Goal: Information Seeking & Learning: Check status

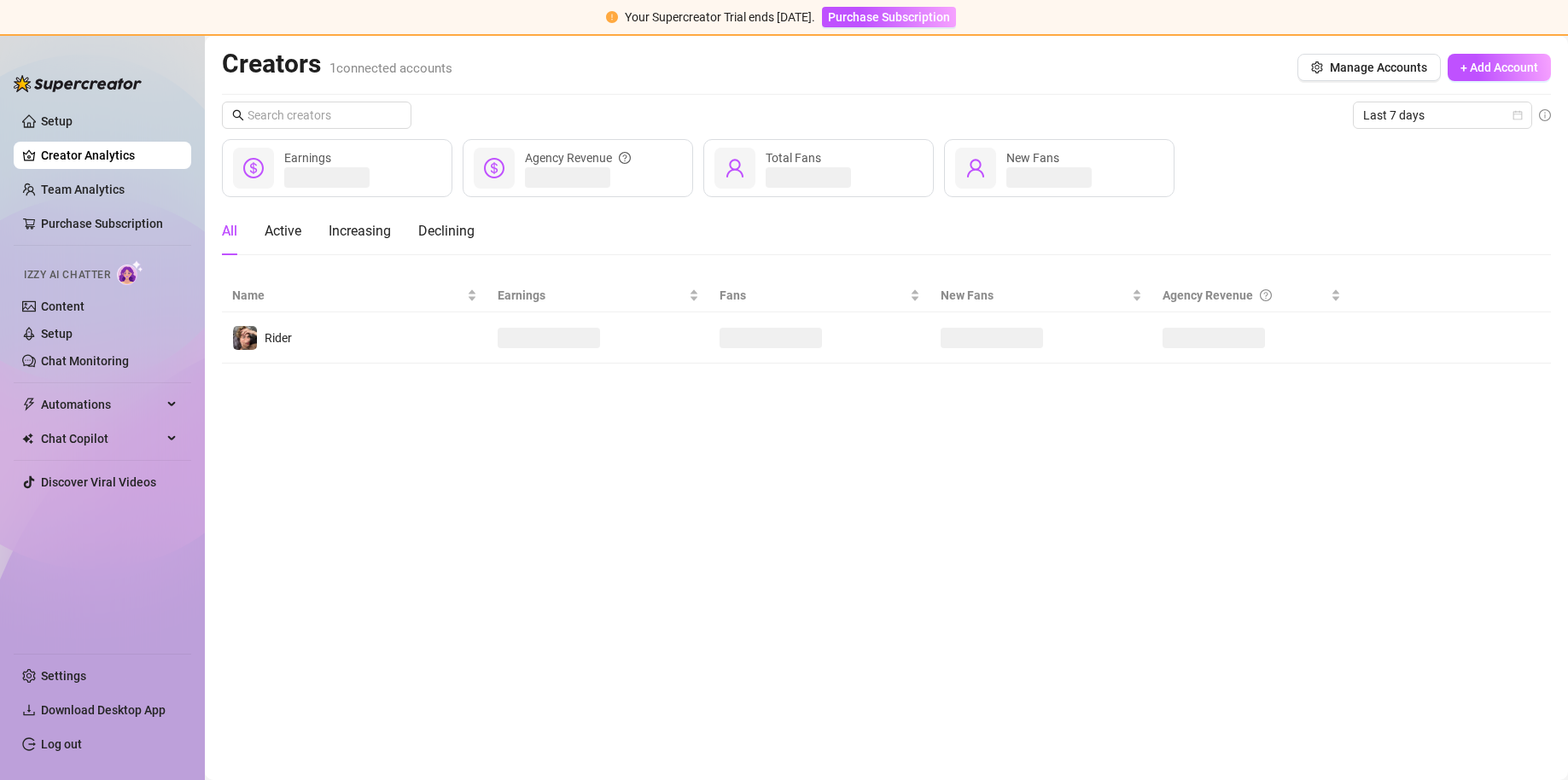
click at [606, 17] on icon "exclamation-circle" at bounding box center [612, 17] width 12 height 12
click at [608, 132] on div "Last 7 days $268 236 % Earnings $86 Agency Revenue 47 Total Fans 22 633 % New F…" at bounding box center [886, 233] width 1329 height 263
click at [608, 123] on span "Last 7 days" at bounding box center [1442, 115] width 159 height 25
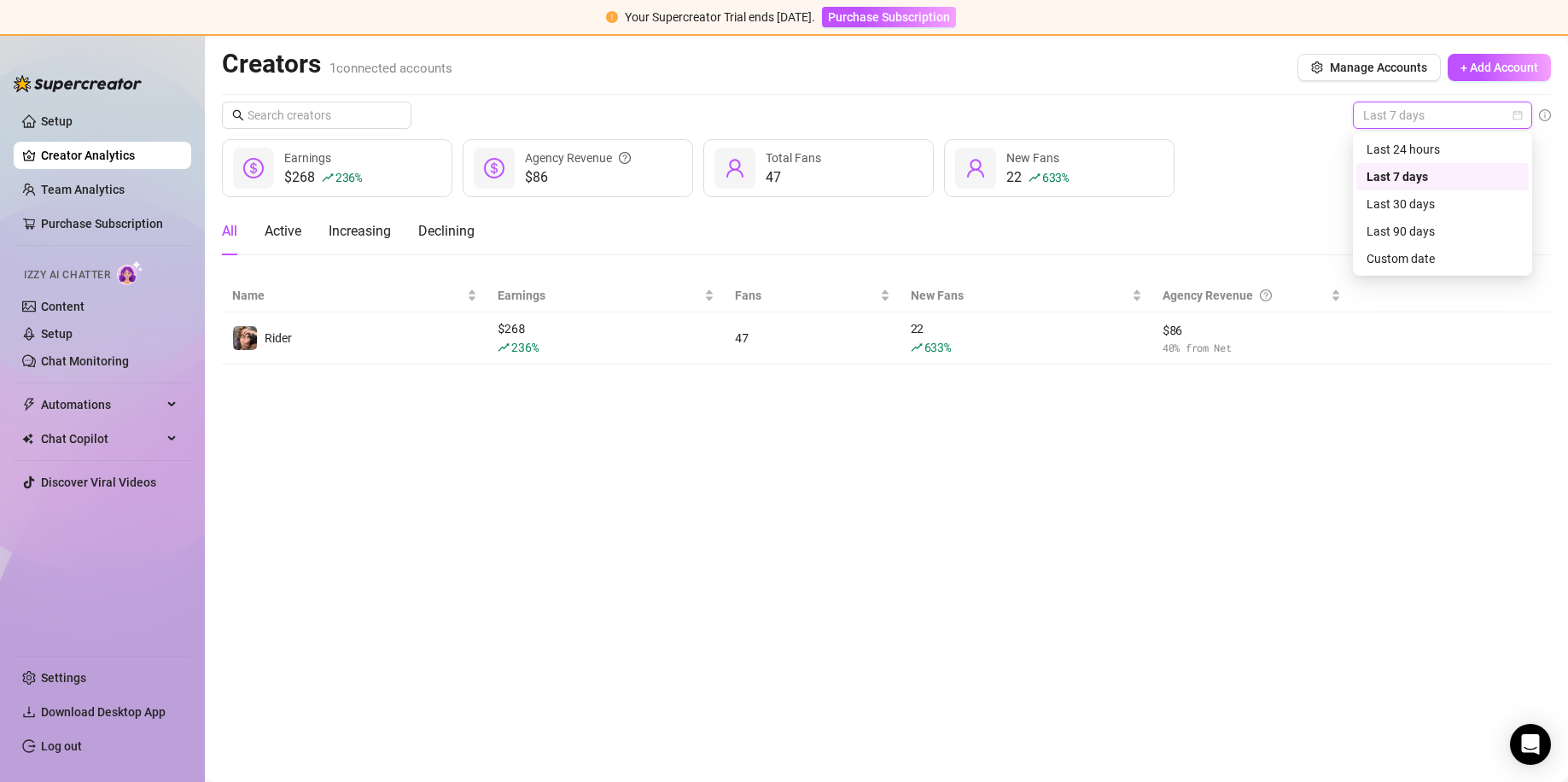
click at [608, 123] on span "Last 7 days" at bounding box center [1442, 115] width 159 height 25
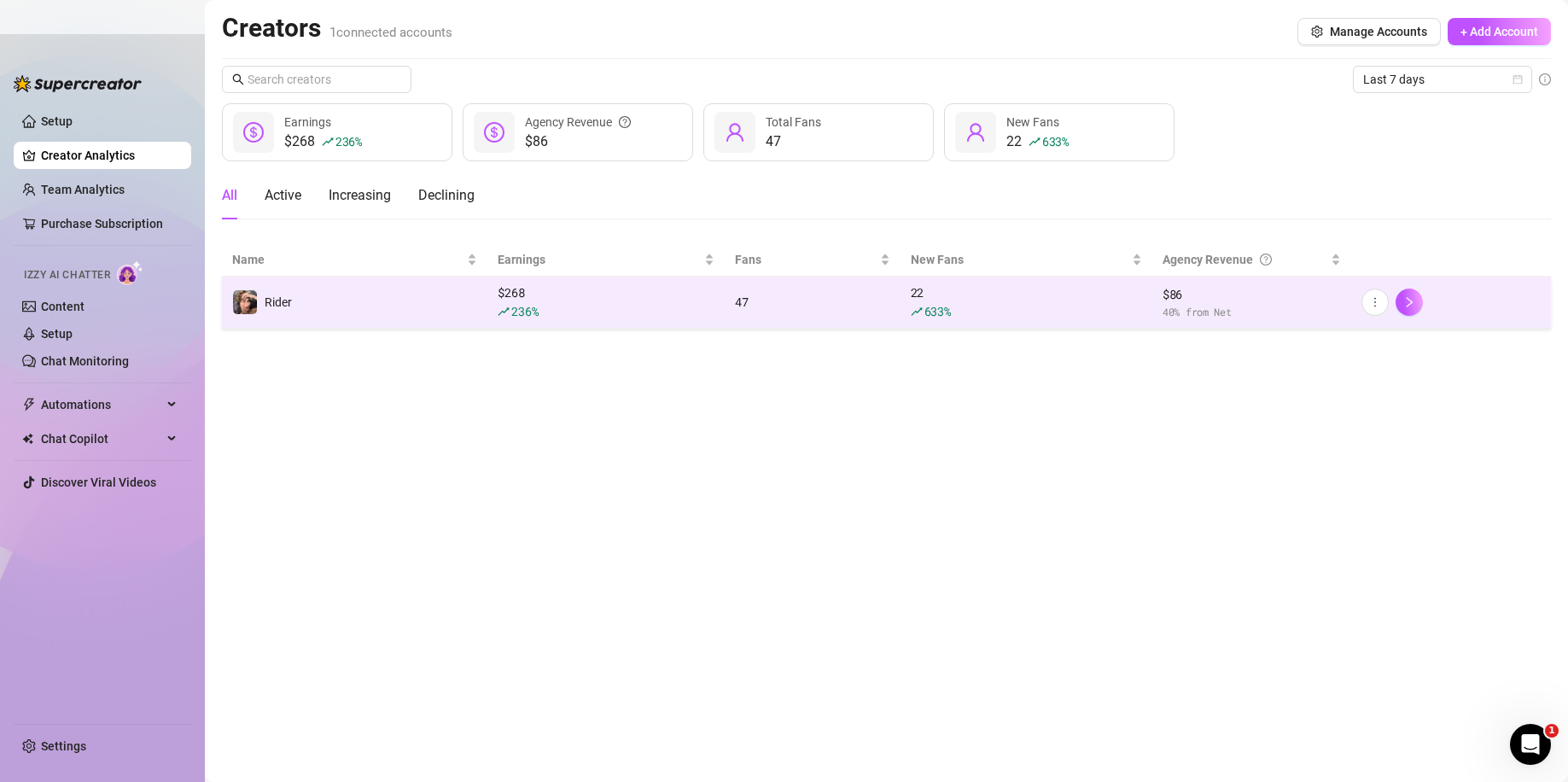
click at [535, 290] on div "$ 268 236 %" at bounding box center [605, 302] width 216 height 37
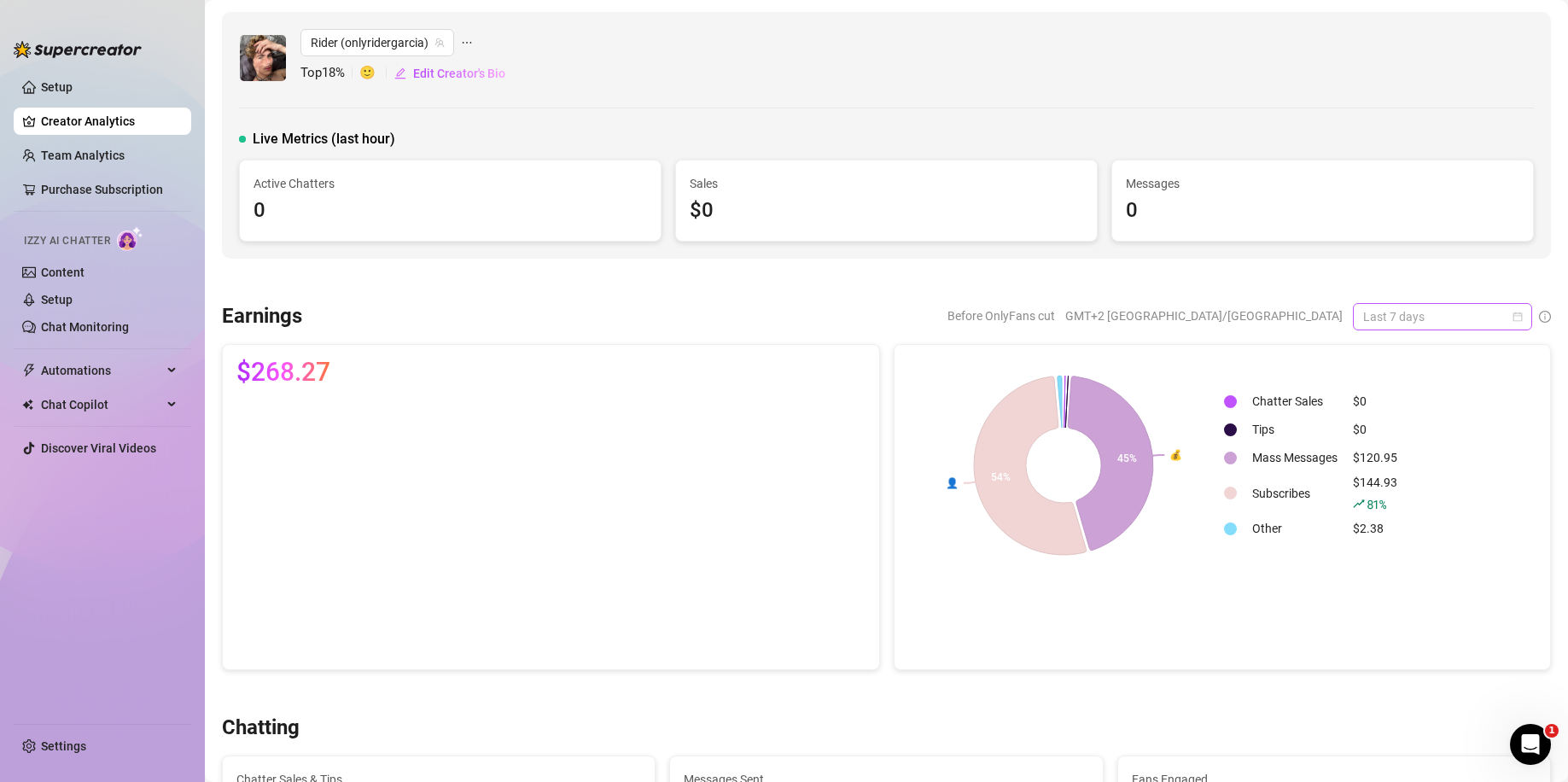
click at [608, 317] on span "Last 7 days" at bounding box center [1442, 316] width 159 height 25
click at [608, 316] on icon "info-circle" at bounding box center [1545, 316] width 12 height 12
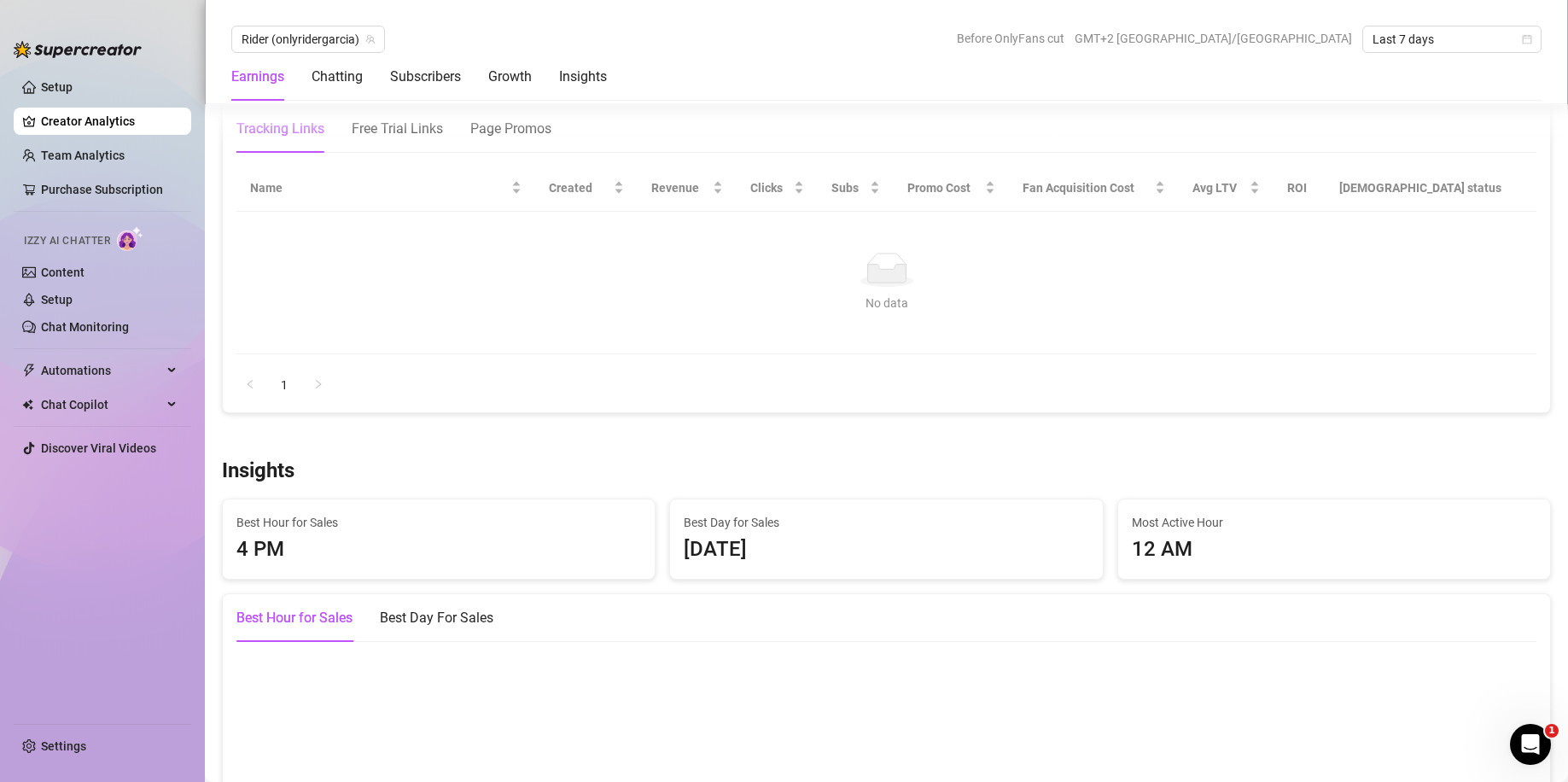
scroll to position [2049, 0]
click at [408, 137] on div "Free Trial Links" at bounding box center [397, 127] width 91 height 48
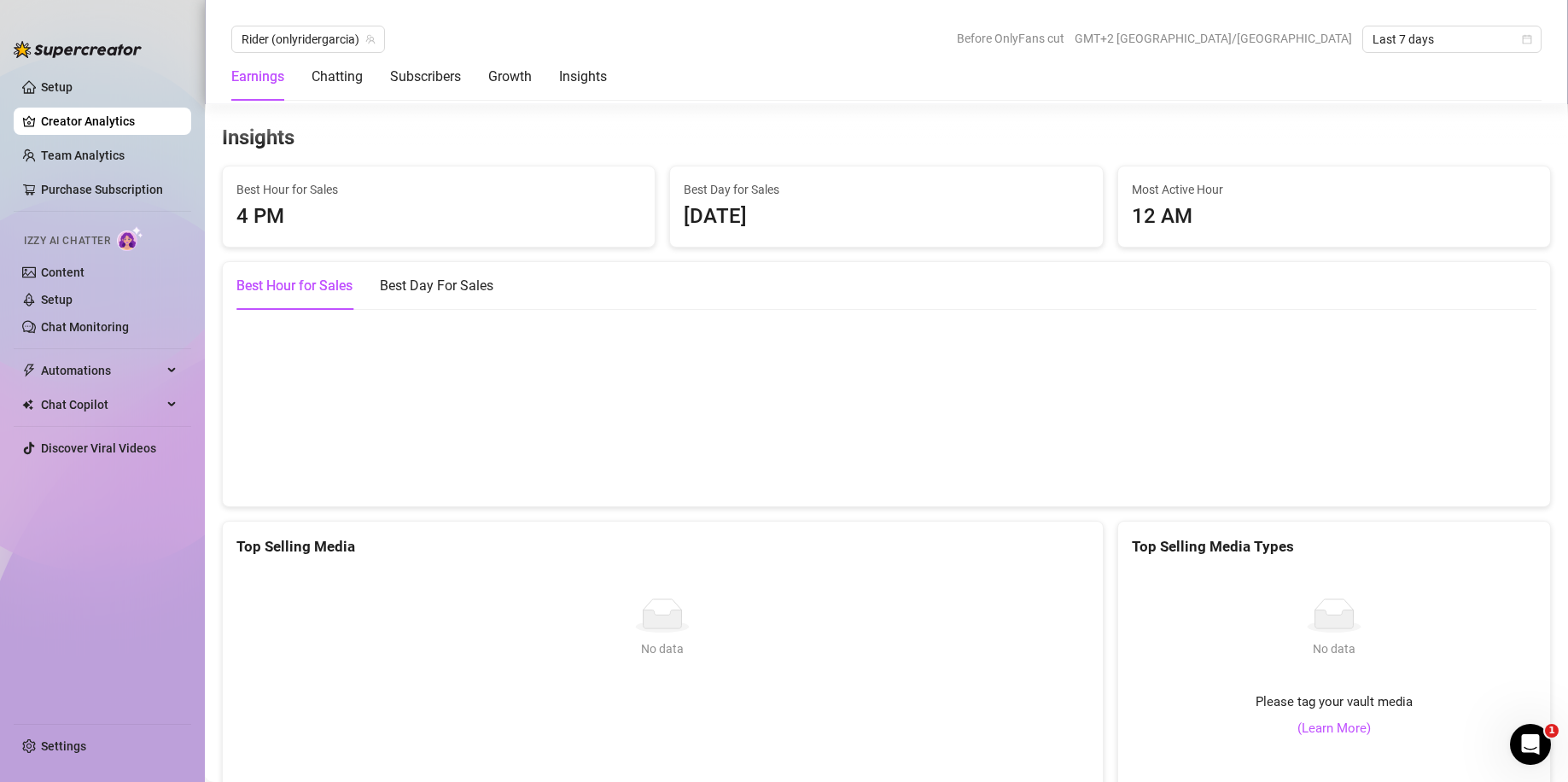
scroll to position [2961, 0]
click at [437, 282] on div "Best Day For Sales" at bounding box center [437, 286] width 114 height 21
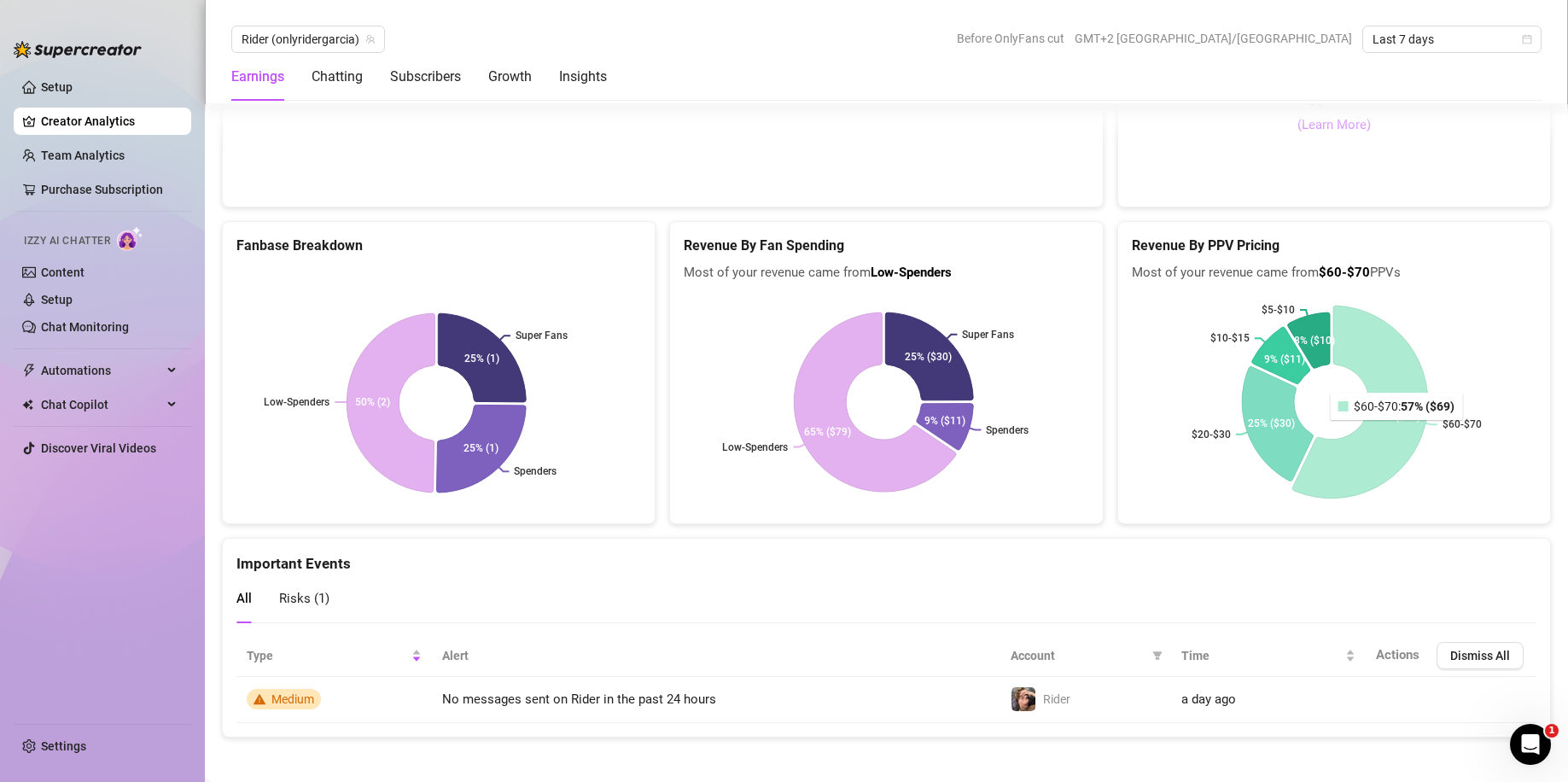
scroll to position [3570, 0]
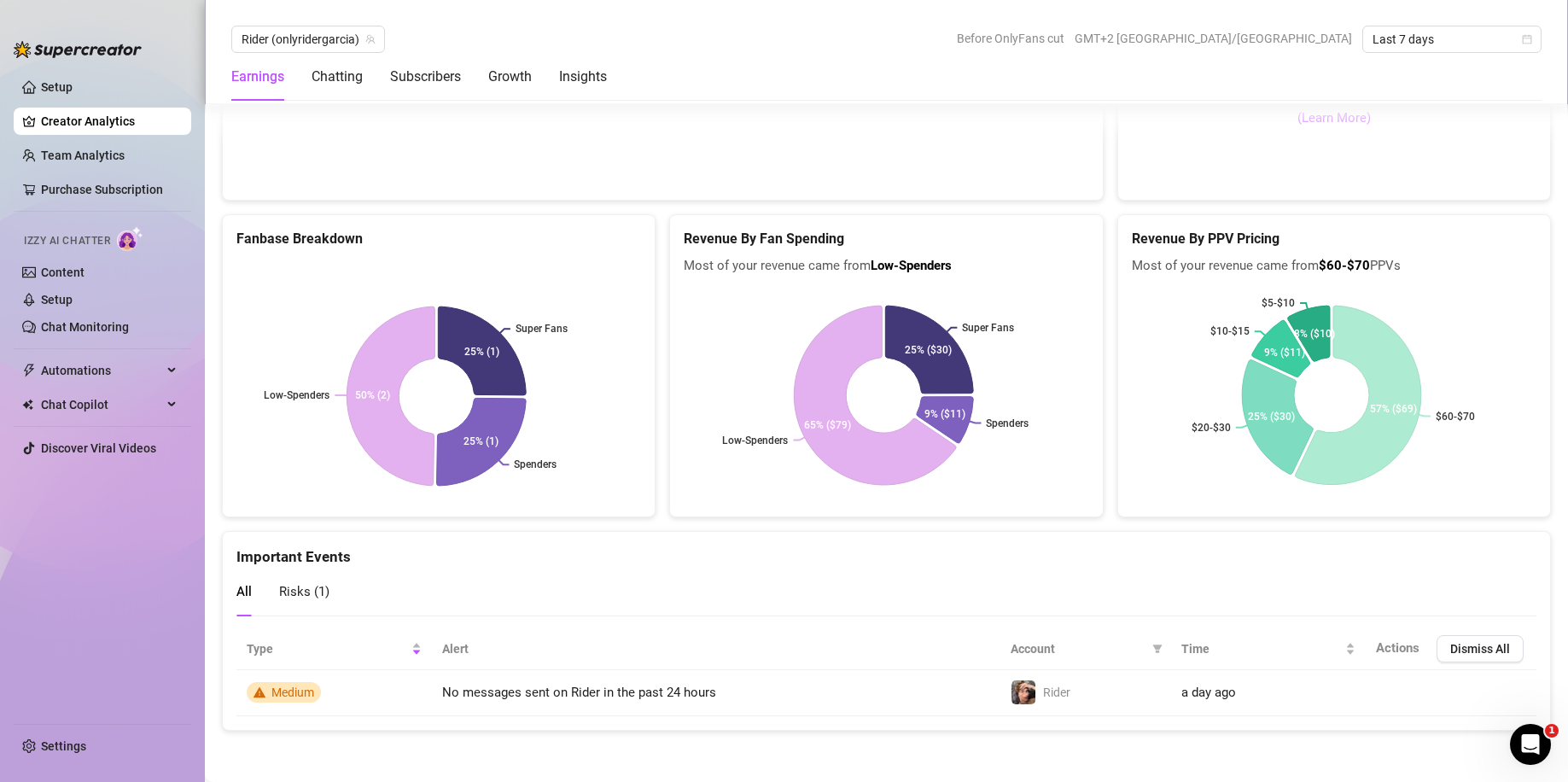
click at [296, 412] on span "Risks ( 1 )" at bounding box center [304, 592] width 50 height 15
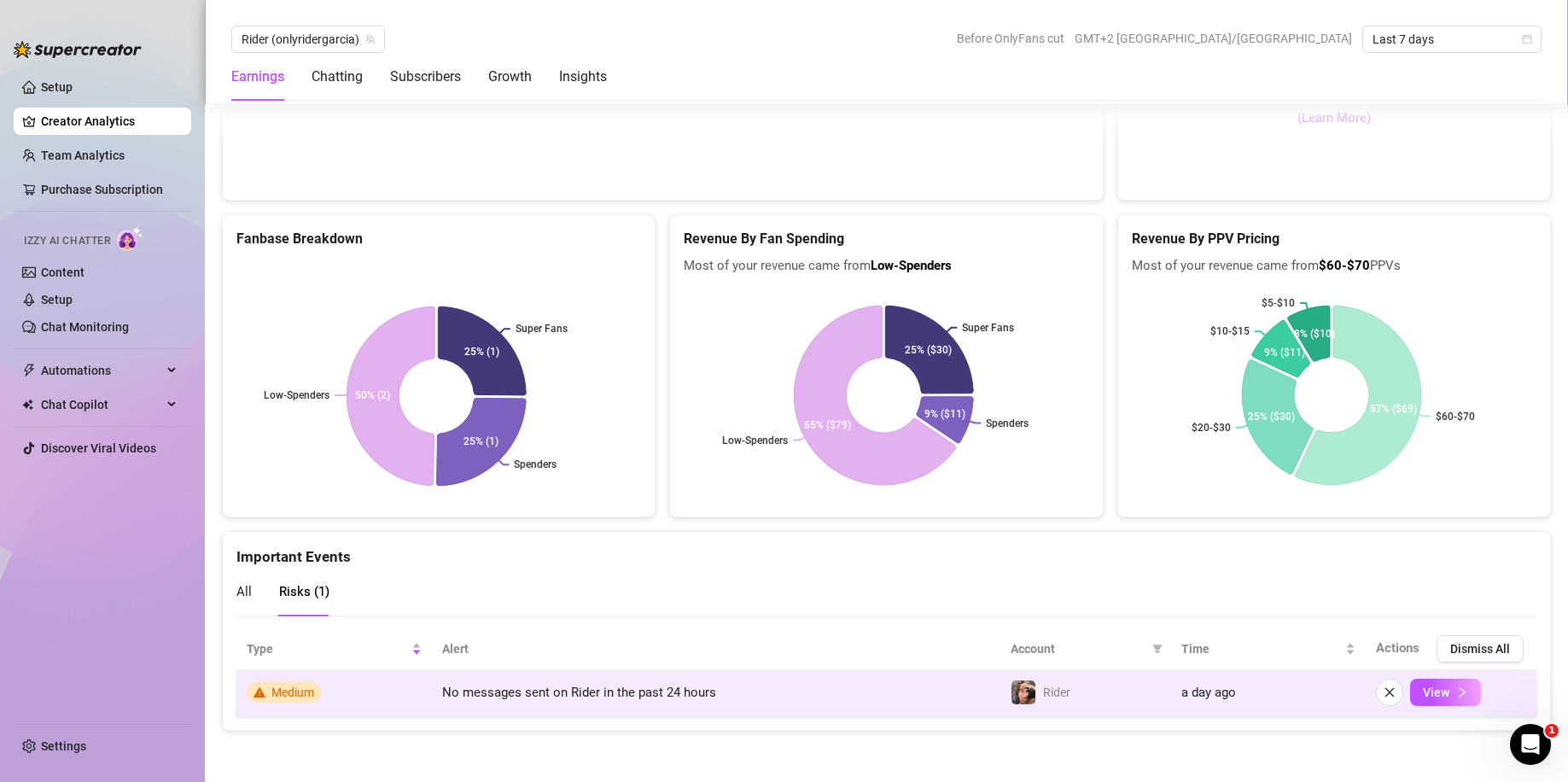
click at [305, 412] on span "Medium" at bounding box center [293, 692] width 43 height 14
click at [608, 412] on button "View" at bounding box center [1446, 691] width 71 height 27
click at [608, 412] on span "View" at bounding box center [1436, 692] width 26 height 14
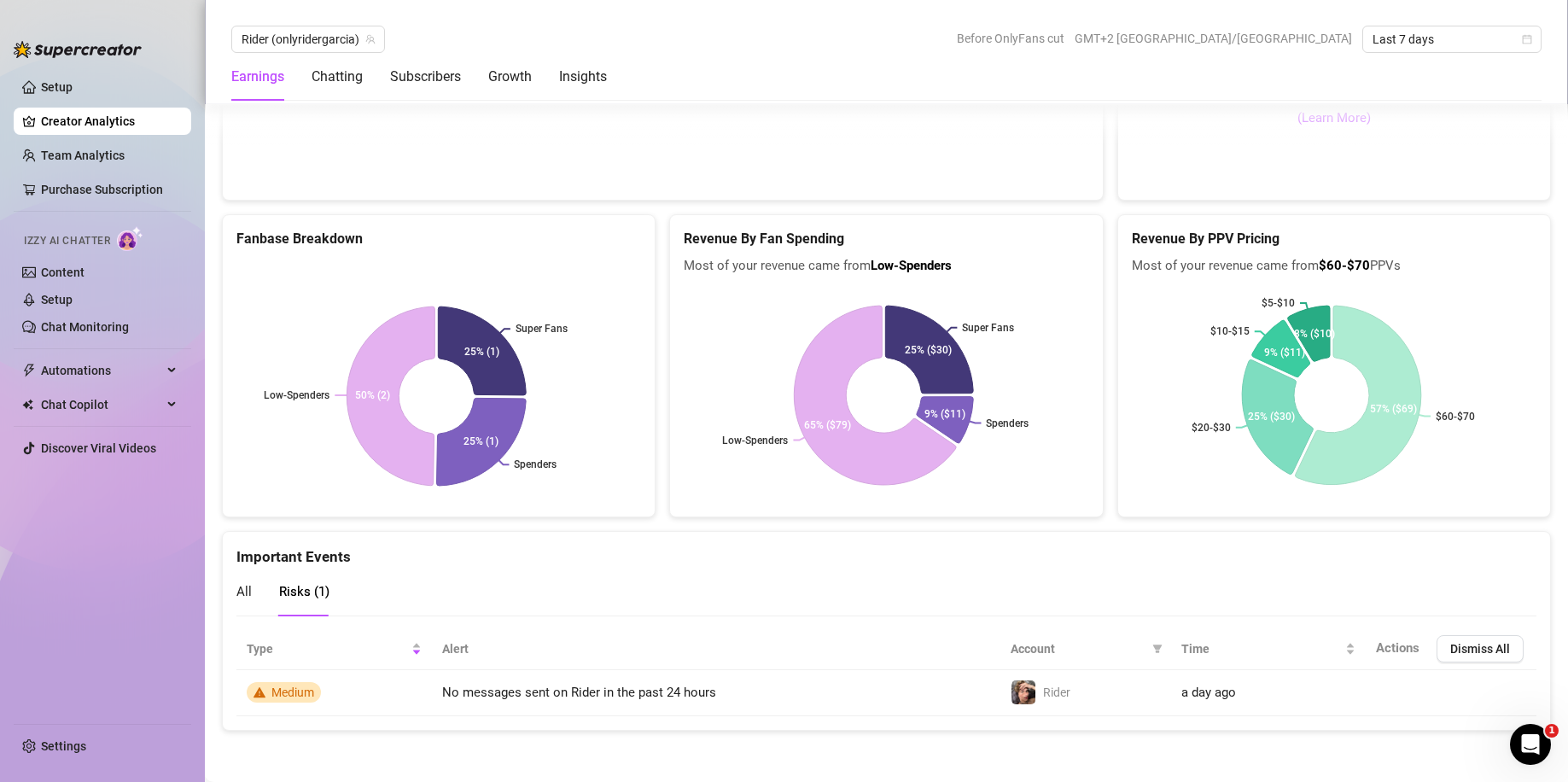
click at [257, 412] on div "All Risks ( 1 )" at bounding box center [283, 593] width 93 height 49
click at [227, 412] on div "Important Events All Risks ( 1 )" at bounding box center [886, 574] width 1327 height 84
click at [235, 412] on div "Important Events All Risks ( 1 )" at bounding box center [886, 574] width 1327 height 84
click at [245, 412] on span "All" at bounding box center [243, 592] width 15 height 15
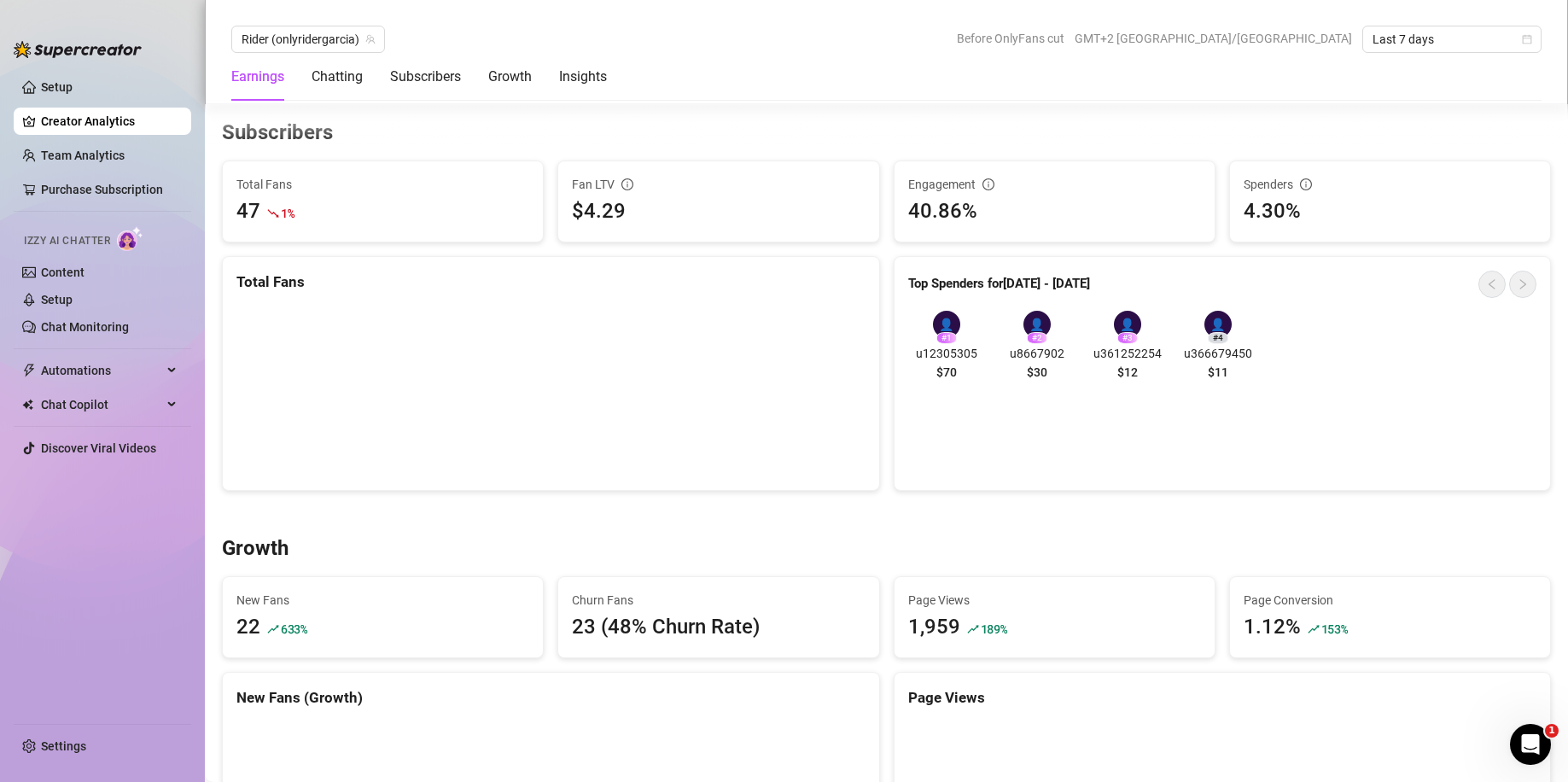
scroll to position [0, 0]
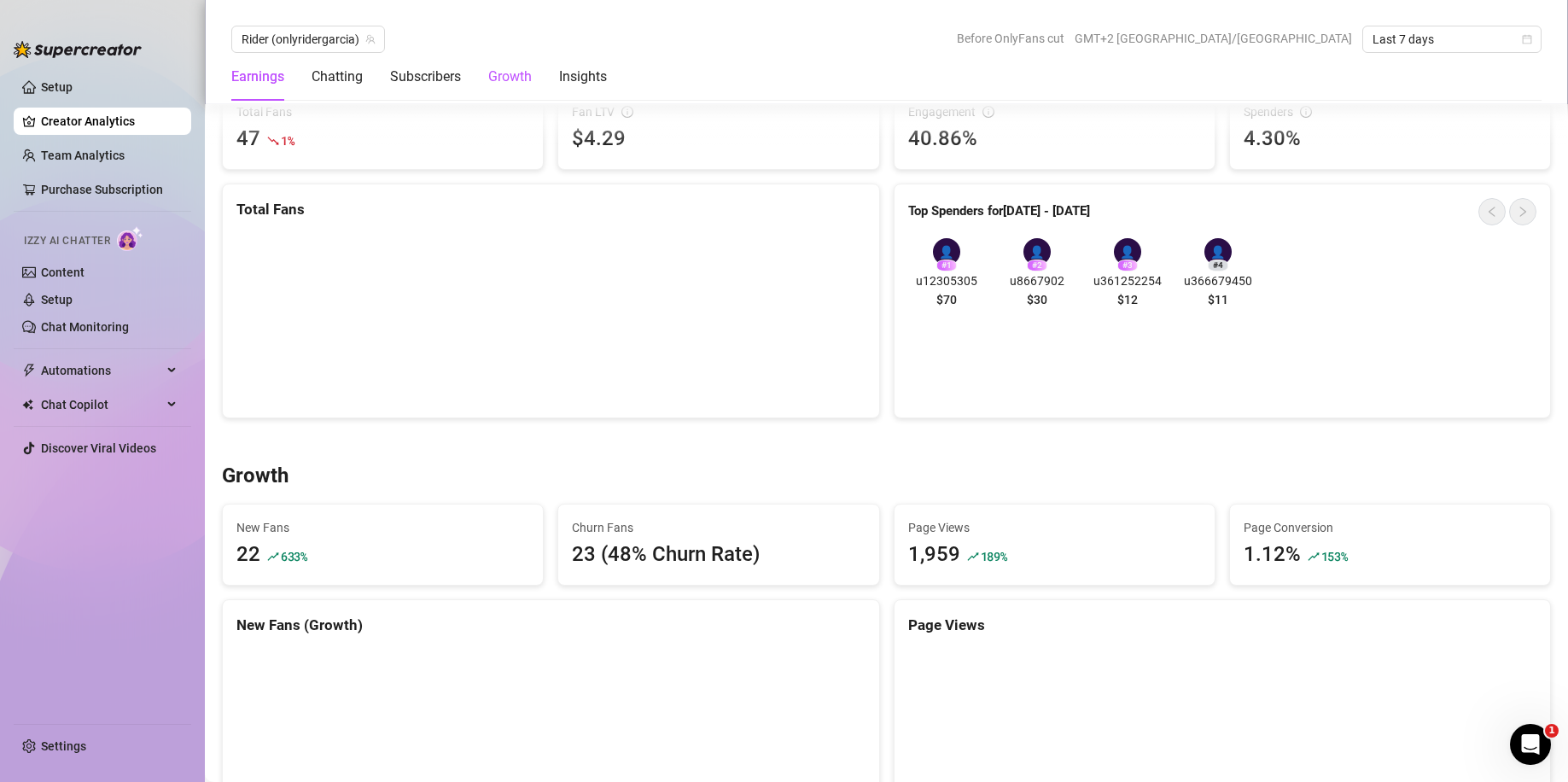
click at [500, 78] on div "Growth" at bounding box center [509, 77] width 44 height 21
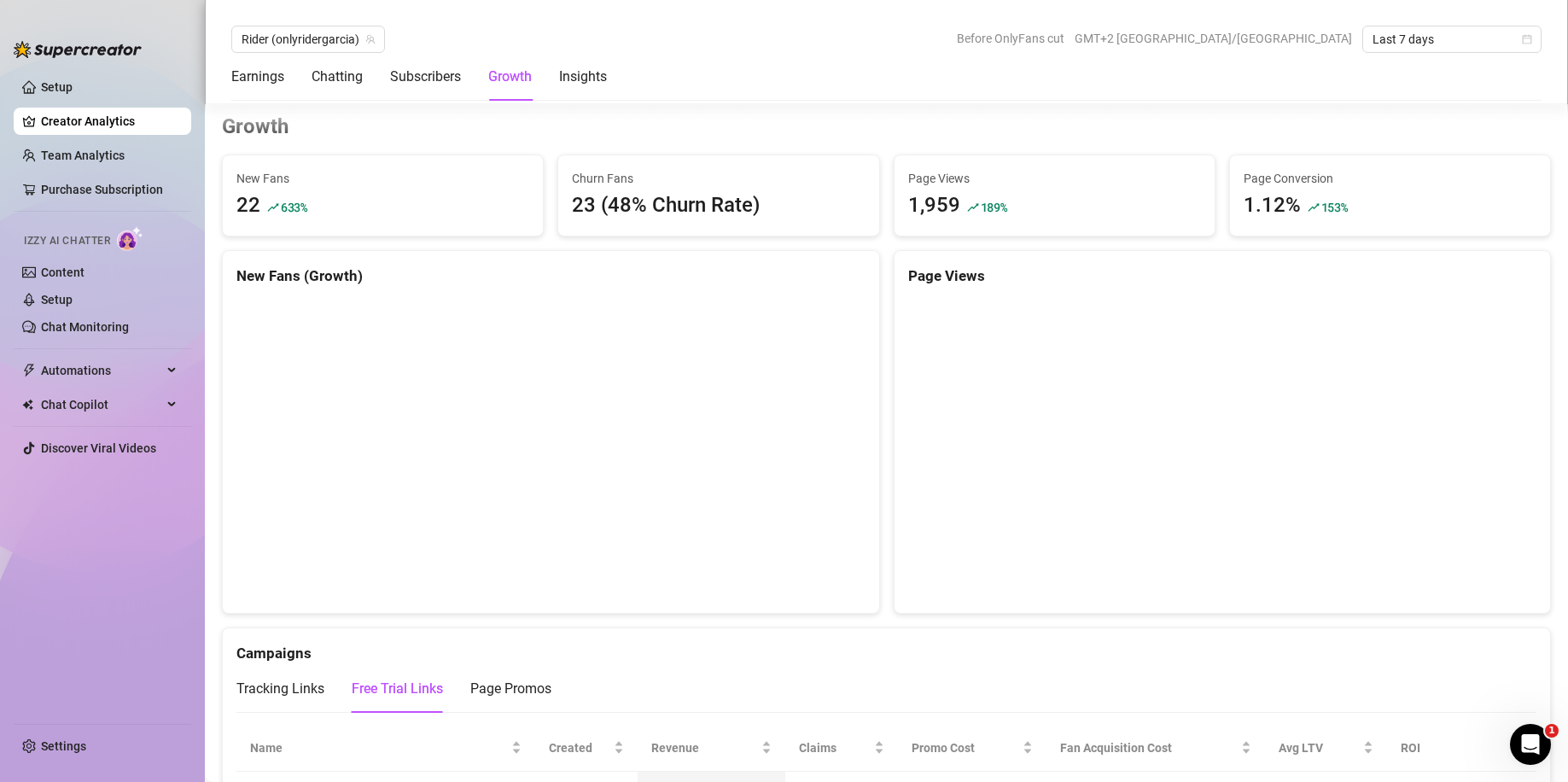
scroll to position [1489, 0]
click at [76, 156] on link "Team Analytics" at bounding box center [83, 155] width 84 height 14
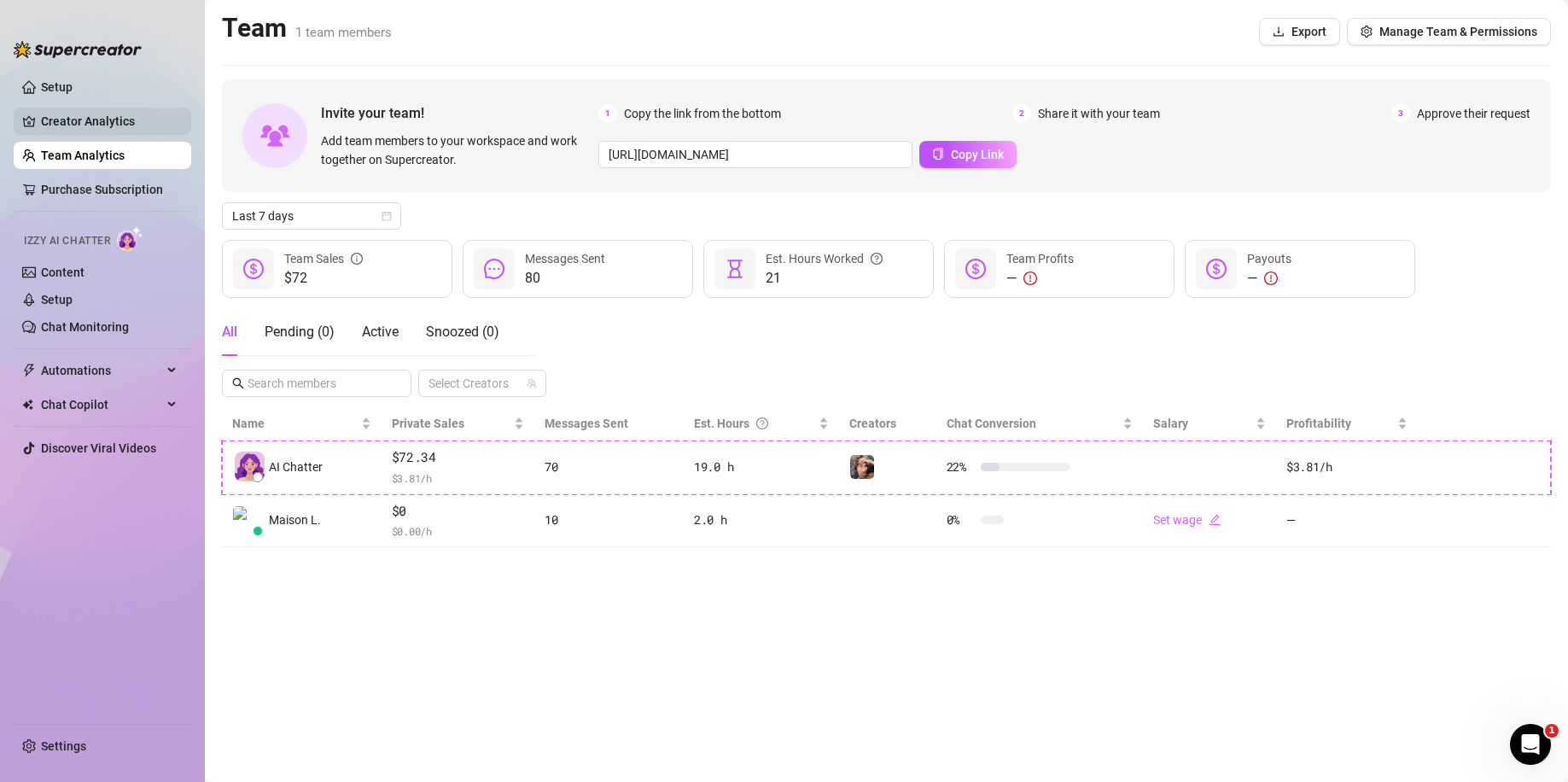
click at [105, 119] on link "Creator Analytics" at bounding box center [109, 120] width 136 height 27
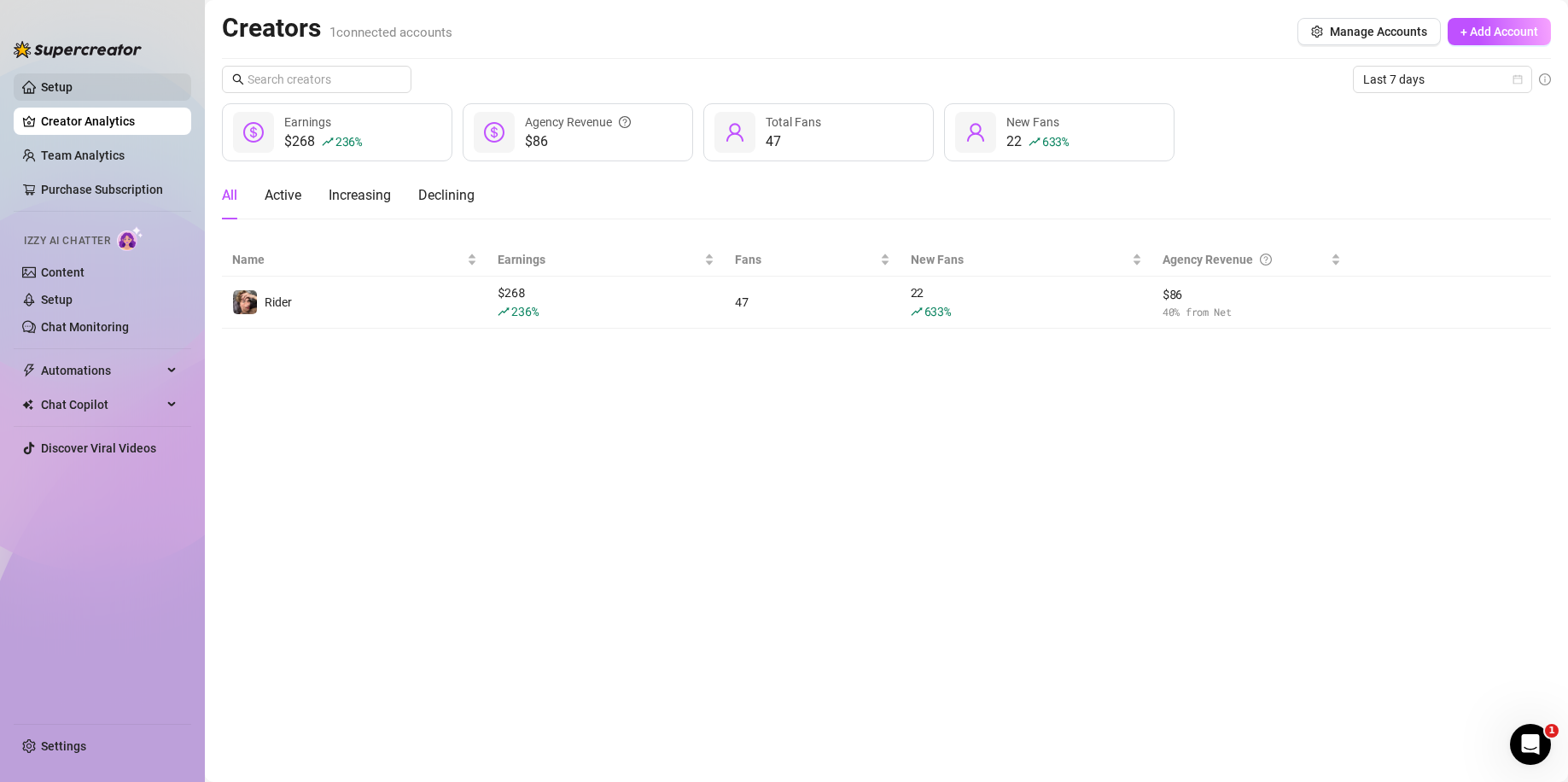
click at [73, 94] on link "Setup" at bounding box center [57, 87] width 32 height 14
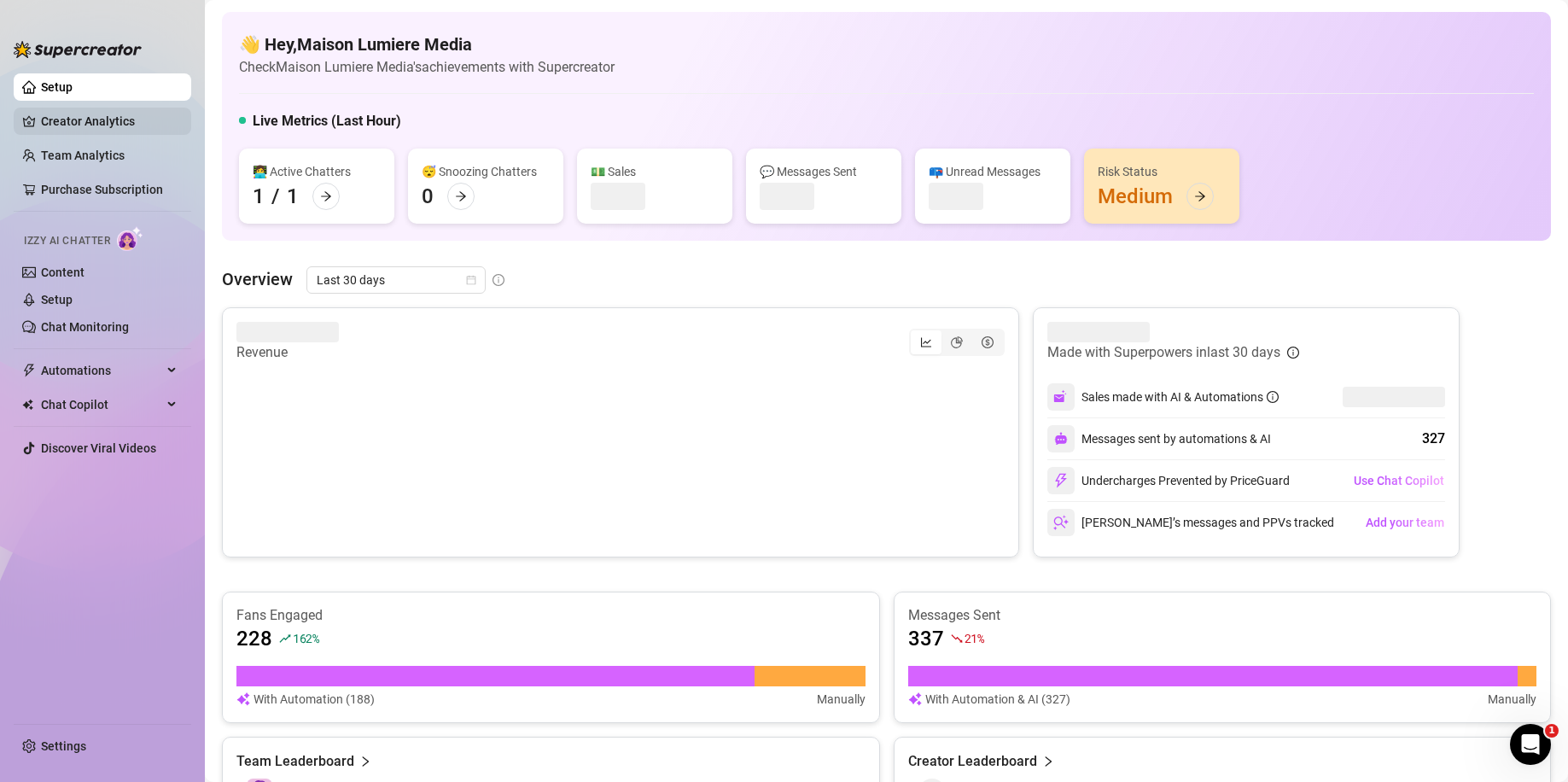
click at [96, 125] on link "Creator Analytics" at bounding box center [109, 120] width 136 height 27
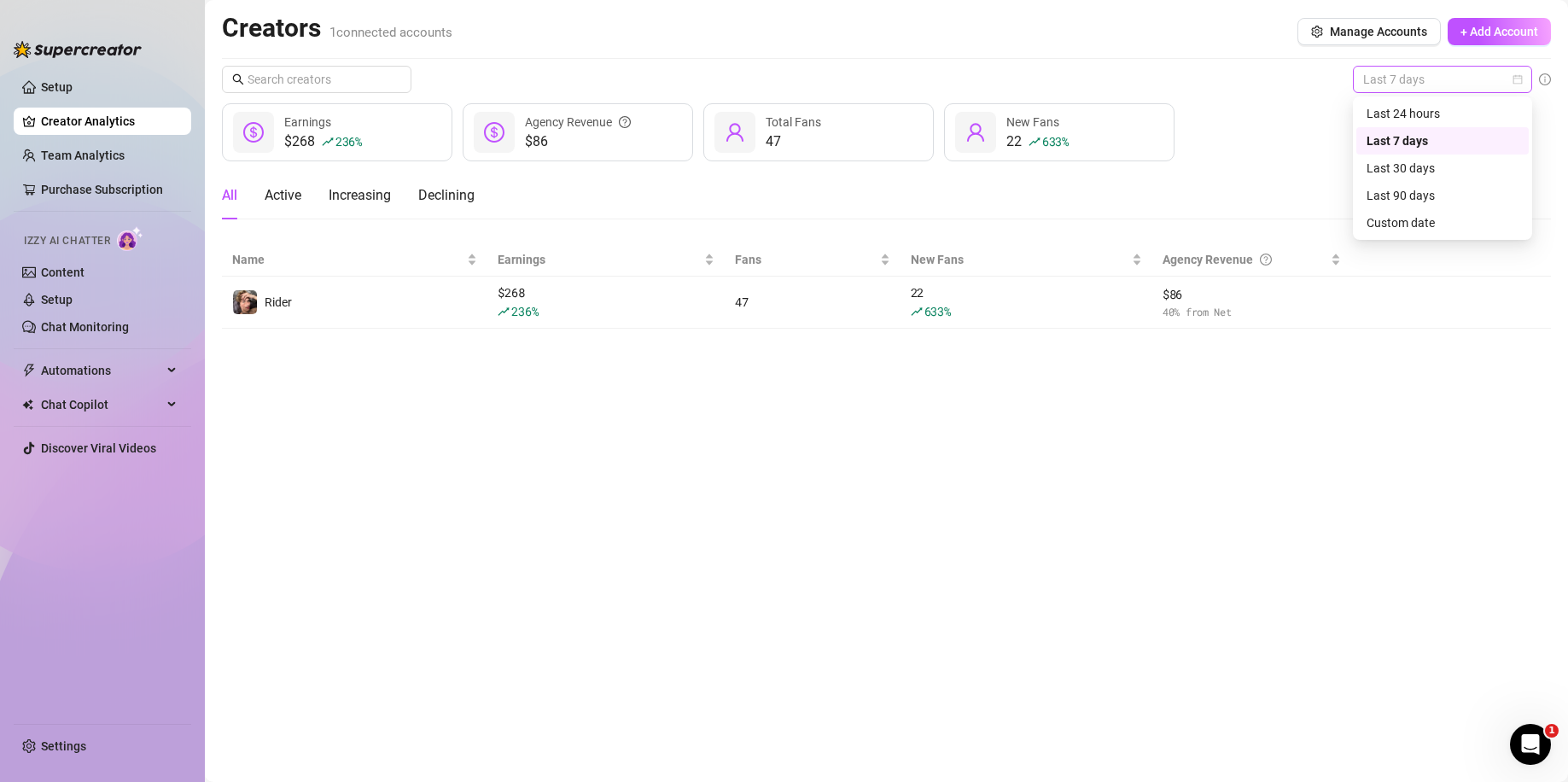
click at [608, 80] on span "Last 7 days" at bounding box center [1442, 78] width 159 height 25
click at [608, 212] on div "Custom date" at bounding box center [1442, 222] width 173 height 27
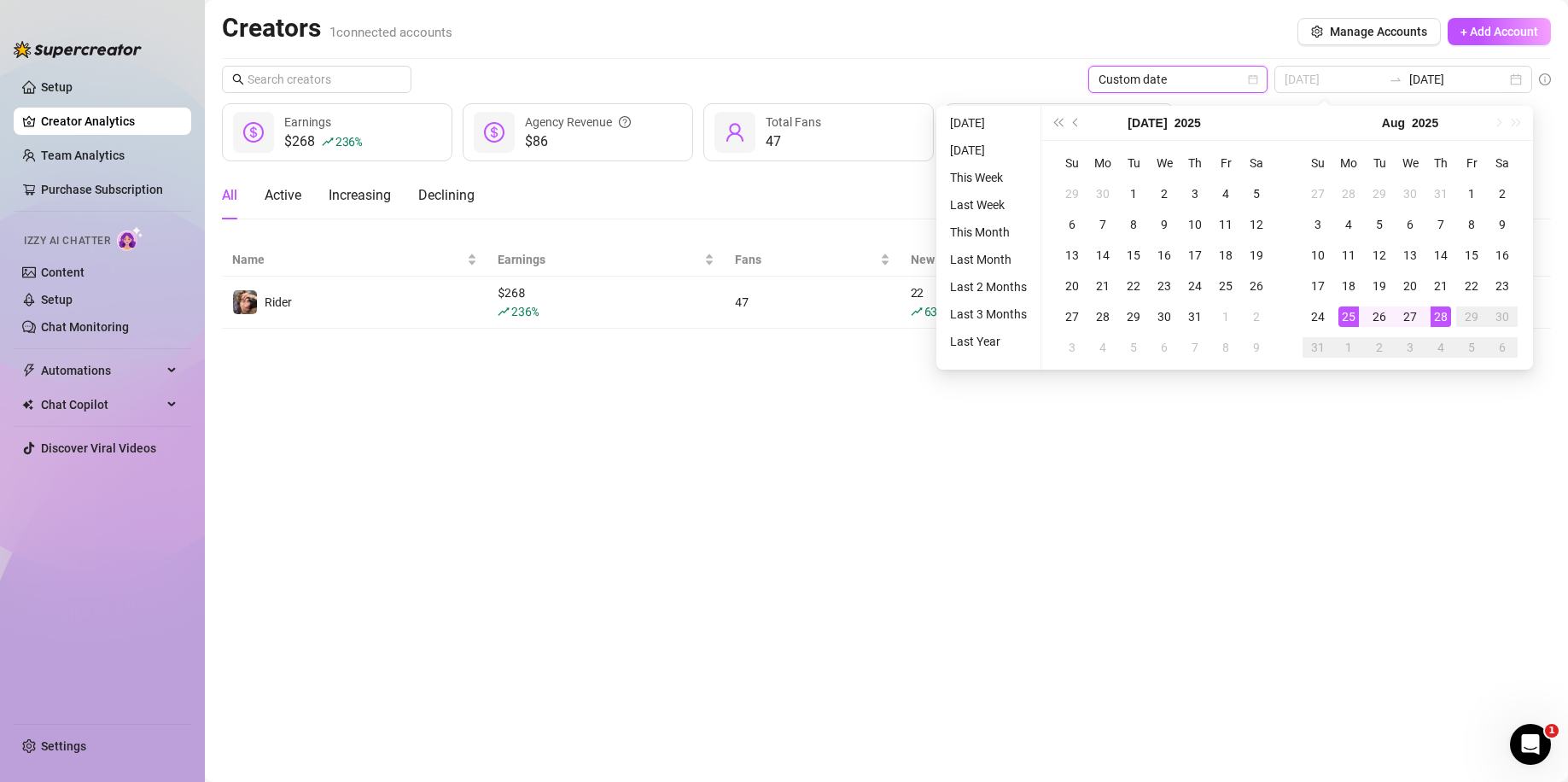
type input "[DATE]"
click at [608, 319] on div "25" at bounding box center [1349, 317] width 21 height 21
click at [608, 412] on main "Creators 1 connected accounts Manage Accounts + Add Account Custom date [DATE] …" at bounding box center [886, 391] width 1363 height 782
